Goal: Task Accomplishment & Management: Manage account settings

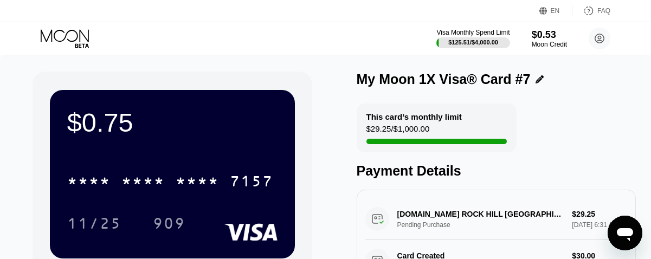
click at [62, 42] on icon at bounding box center [66, 38] width 50 height 19
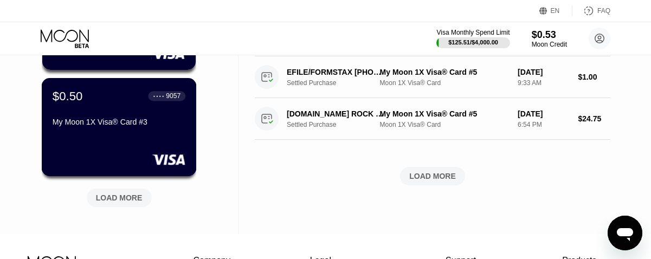
scroll to position [485, 0]
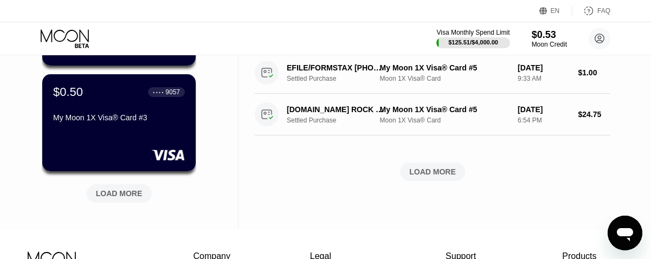
click at [127, 190] on div "LOAD MORE" at bounding box center [119, 194] width 47 height 10
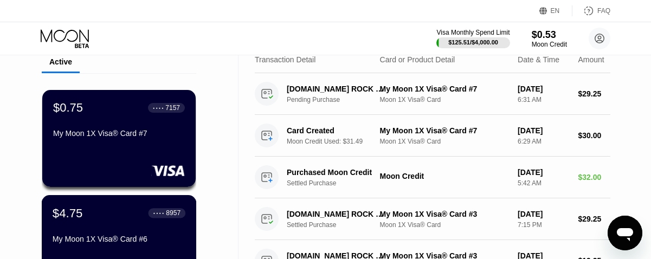
scroll to position [40, 0]
